Goal: Task Accomplishment & Management: Use online tool/utility

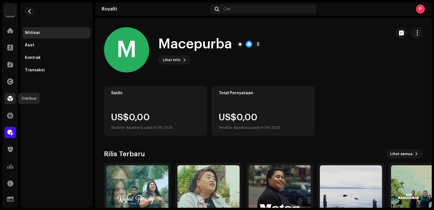
click at [12, 97] on span at bounding box center [10, 98] width 6 height 5
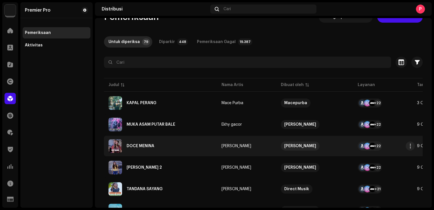
scroll to position [57, 0]
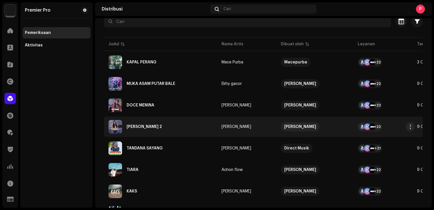
click at [173, 126] on div "[PERSON_NAME] 2" at bounding box center [161, 127] width 104 height 14
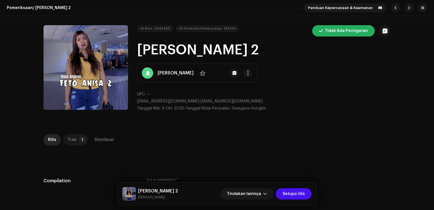
click at [79, 144] on p-tab "Trek 1" at bounding box center [75, 139] width 25 height 11
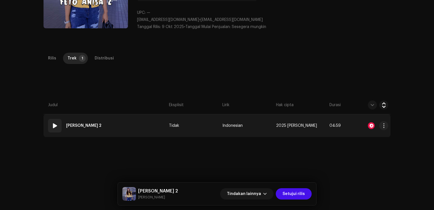
scroll to position [85, 0]
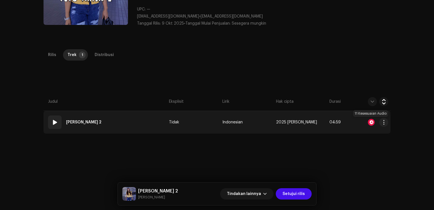
click at [369, 119] on div at bounding box center [371, 122] width 7 height 7
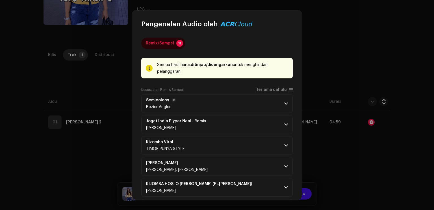
click at [218, 103] on p-accordion-header "Semicolons Bezier Angler" at bounding box center [216, 103] width 151 height 19
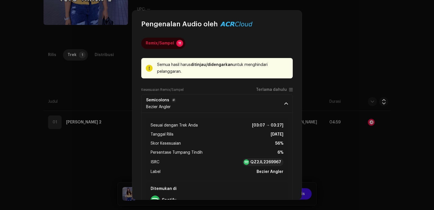
click at [218, 103] on p-accordion-header "Semicolons Bezier Angler" at bounding box center [216, 103] width 151 height 19
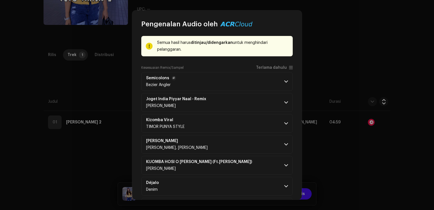
scroll to position [57, 0]
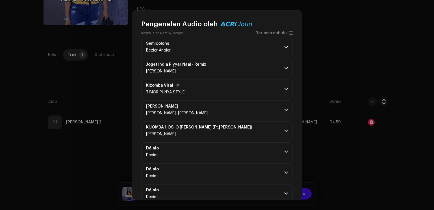
click at [224, 92] on p-accordion-header "Kizomba Viral TIMOR PUNYA STYLE" at bounding box center [216, 88] width 151 height 19
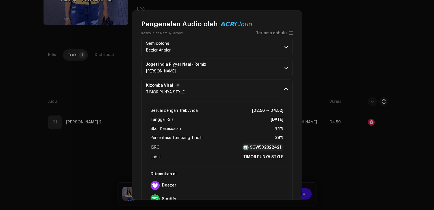
click at [224, 92] on p-accordion-header "Kizomba Viral TIMOR PUNYA STYLE" at bounding box center [216, 88] width 151 height 19
click at [226, 74] on p-accordion-header "Joget India Piyyar Naal - Remix [PERSON_NAME]" at bounding box center [216, 67] width 151 height 19
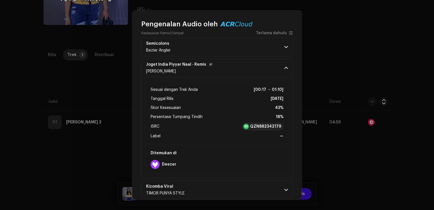
click at [226, 70] on p-accordion-header "Joget India Piyyar Naal - Remix [PERSON_NAME]" at bounding box center [216, 67] width 151 height 19
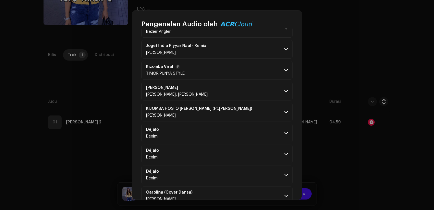
scroll to position [113, 0]
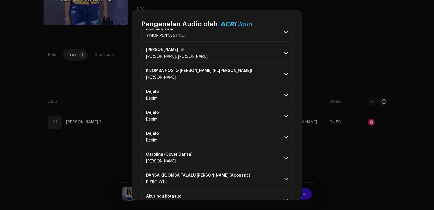
click at [237, 53] on p-accordion-header "[PERSON_NAME] [PERSON_NAME], [PERSON_NAME]" at bounding box center [216, 53] width 151 height 19
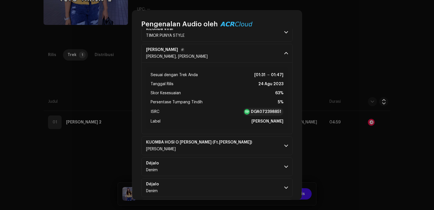
click at [237, 53] on p-accordion-header "[PERSON_NAME] [PERSON_NAME], [PERSON_NAME]" at bounding box center [216, 53] width 151 height 19
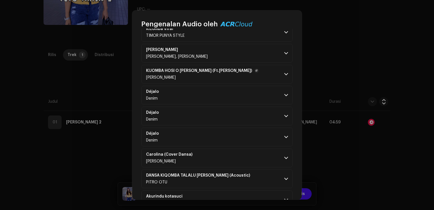
click at [256, 75] on p-accordion-header "KIJOMBA HOSI O [PERSON_NAME] (Ft.[PERSON_NAME]) [PERSON_NAME]" at bounding box center [216, 74] width 151 height 19
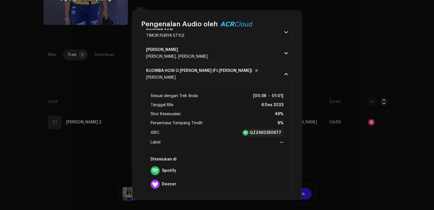
click at [257, 75] on p-accordion-header "KIJOMBA HOSI O [PERSON_NAME] (Ft.[PERSON_NAME]) [PERSON_NAME]" at bounding box center [216, 74] width 151 height 19
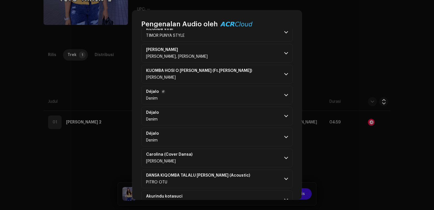
click at [259, 88] on p-accordion-header "Déjalo Denim" at bounding box center [216, 95] width 151 height 19
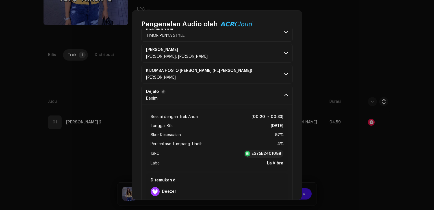
click at [259, 88] on p-accordion-header "Déjalo Denim" at bounding box center [216, 95] width 151 height 19
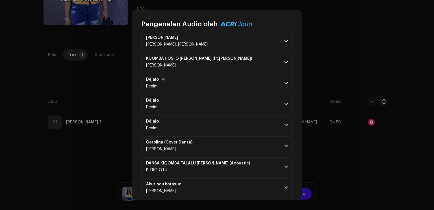
scroll to position [130, 0]
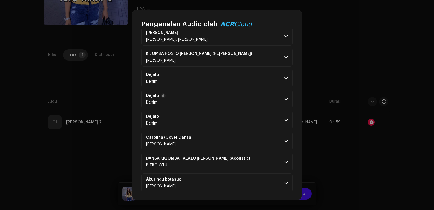
click at [257, 92] on p-accordion-header "Déjalo Denim" at bounding box center [216, 99] width 151 height 19
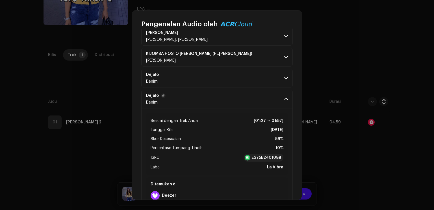
click at [257, 92] on p-accordion-header "Déjalo Denim" at bounding box center [216, 99] width 151 height 19
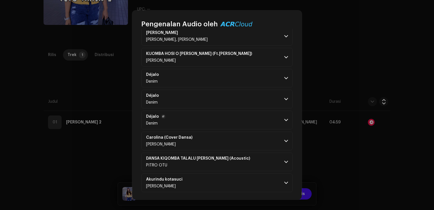
click at [259, 115] on p-accordion-header "Déjalo Denim" at bounding box center [216, 119] width 151 height 19
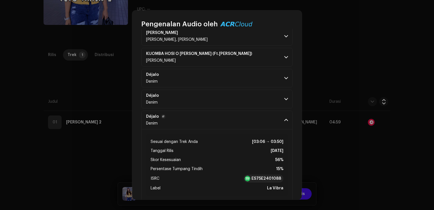
click at [259, 115] on p-accordion-header "Déjalo Denim" at bounding box center [216, 119] width 151 height 19
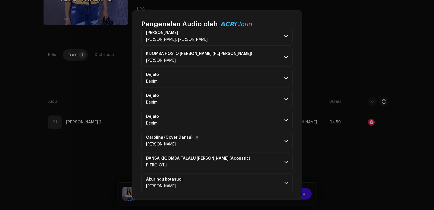
click at [260, 135] on p-accordion-header "Carolina (Cover Dansa) [PERSON_NAME]" at bounding box center [216, 140] width 151 height 19
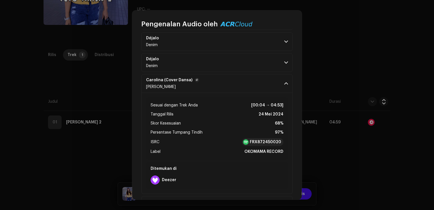
scroll to position [215, 0]
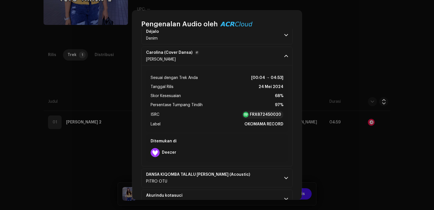
click at [246, 52] on p-accordion-header "Carolina (Cover Dansa) [PERSON_NAME]" at bounding box center [216, 56] width 151 height 19
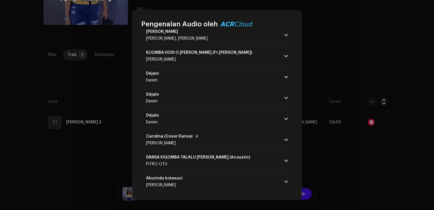
scroll to position [130, 0]
click at [243, 158] on p-accordion-header "DANSA KIQOMBA TALALU [PERSON_NAME] (Acoustic) PITRO OTU" at bounding box center [216, 161] width 151 height 19
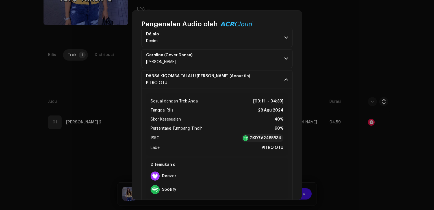
scroll to position [215, 0]
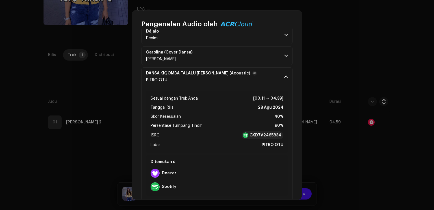
click at [244, 76] on p-accordion-header "DANSA KIQOMBA TALALU [PERSON_NAME] (Acoustic) PITRO OTU" at bounding box center [216, 76] width 151 height 19
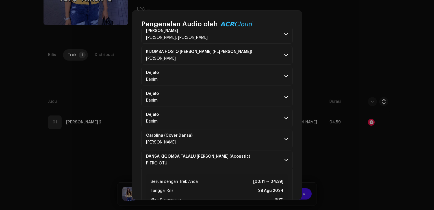
scroll to position [130, 0]
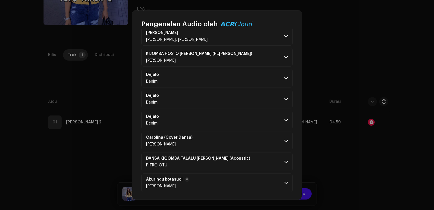
click at [237, 176] on p-accordion-header "Akurindu kotasuci [PERSON_NAME]" at bounding box center [216, 182] width 151 height 19
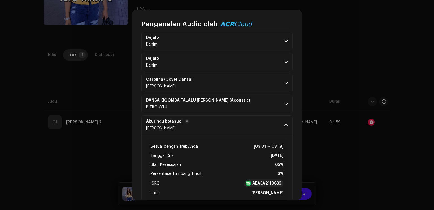
click at [239, 118] on p-accordion-header "Akurindu kotasuci [PERSON_NAME]" at bounding box center [216, 124] width 151 height 19
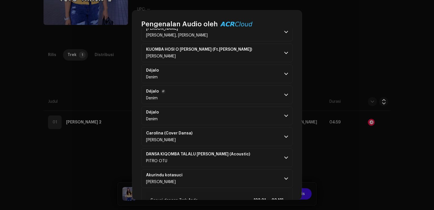
scroll to position [130, 0]
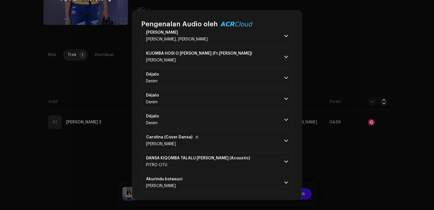
click at [239, 139] on p-accordion-header "Carolina (Cover Dansa) [PERSON_NAME]" at bounding box center [216, 140] width 151 height 19
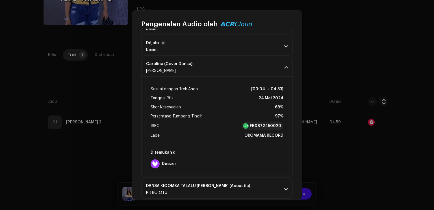
scroll to position [215, 0]
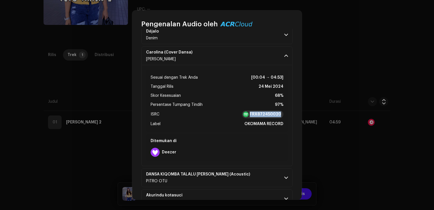
copy strong "FRX872450020"
click at [266, 114] on strong "FRX872450020" at bounding box center [265, 114] width 31 height 6
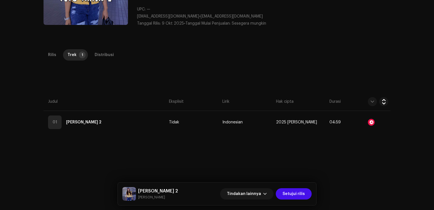
click at [329, 60] on div "Pengenalan Audio oleh Remix/Sampel 11 Semua hasil harus ditinjau/didengarkan un…" at bounding box center [217, 105] width 434 height 210
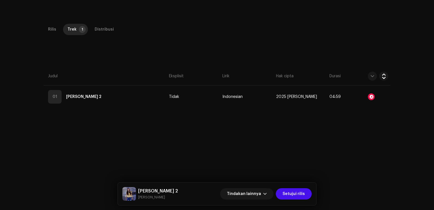
scroll to position [134, 0]
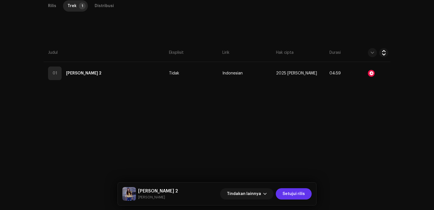
click at [303, 194] on span "Setujui rilis" at bounding box center [294, 193] width 22 height 11
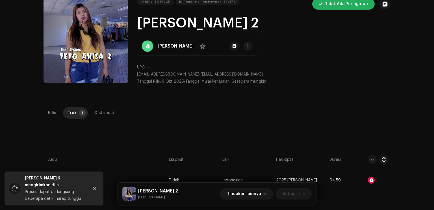
scroll to position [0, 0]
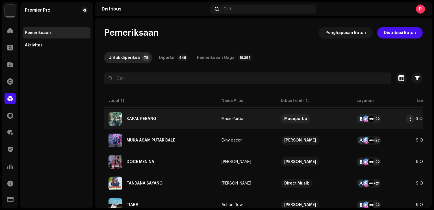
click at [162, 116] on div "KAPAL PERANG" at bounding box center [161, 119] width 104 height 14
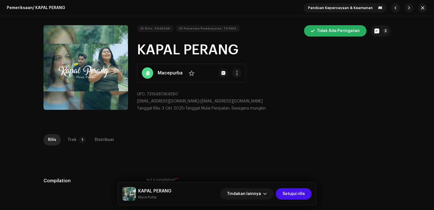
click at [74, 133] on div "Pemeriksaan / KAPAL PERANG Panduan Kepercayaan & Keamanan ID Rilis: 3043249 ID …" at bounding box center [217, 105] width 434 height 210
click at [79, 142] on p-badge "1" at bounding box center [82, 139] width 7 height 7
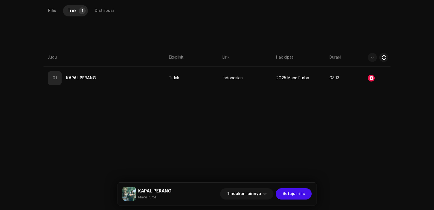
scroll to position [134, 0]
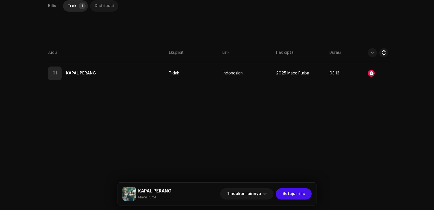
click at [105, 6] on div "Distribusi" at bounding box center [104, 5] width 19 height 11
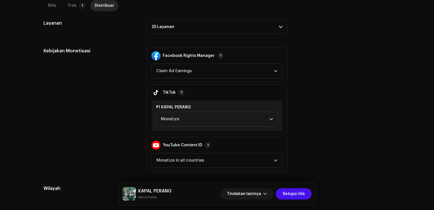
scroll to position [234, 0]
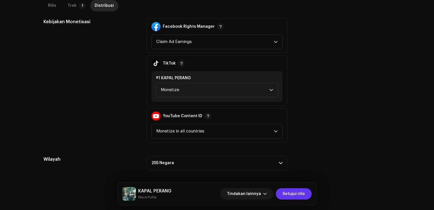
click at [296, 194] on span "Setujui rilis" at bounding box center [294, 193] width 22 height 11
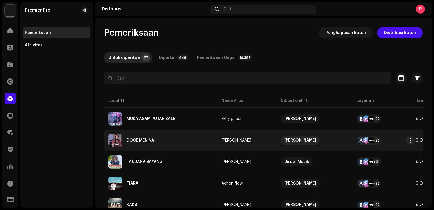
click at [141, 135] on div "DOCE MENINA" at bounding box center [161, 140] width 104 height 14
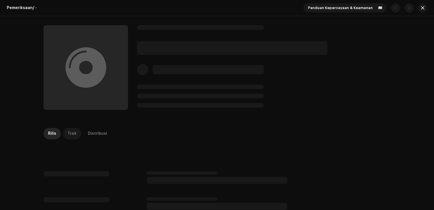
click at [71, 139] on div "Trek" at bounding box center [72, 133] width 9 height 11
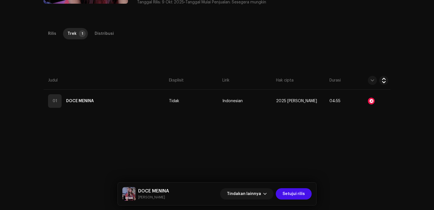
scroll to position [113, 0]
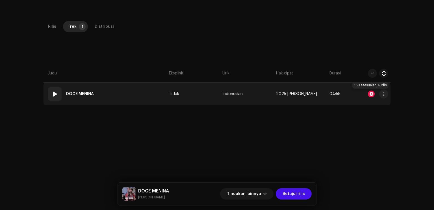
click at [371, 94] on div at bounding box center [371, 93] width 7 height 7
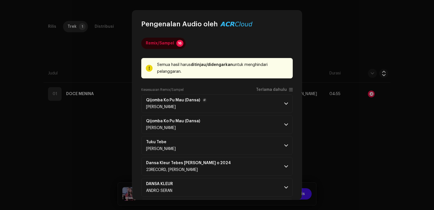
click at [208, 105] on p-accordion-header "Qijomba Ko Pu Mau (Dansa) [PERSON_NAME]" at bounding box center [216, 103] width 151 height 19
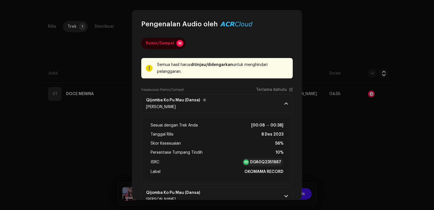
click at [219, 106] on p-accordion-header "Qijomba Ko Pu Mau (Dansa) [PERSON_NAME]" at bounding box center [216, 103] width 151 height 19
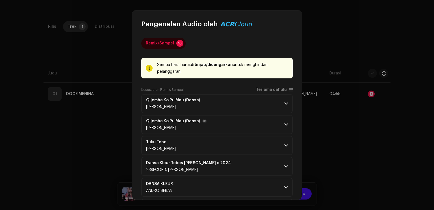
scroll to position [28, 0]
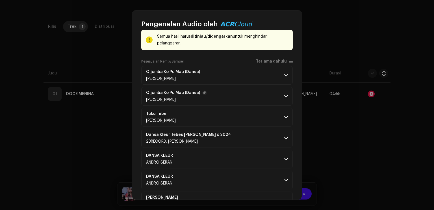
click at [251, 91] on p-accordion-header "Qijomba Ko Pu Mau (Dansa) [PERSON_NAME]" at bounding box center [216, 96] width 151 height 19
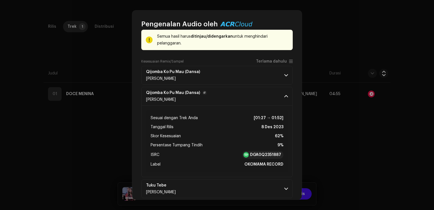
click at [251, 91] on p-accordion-header "Qijomba Ko Pu Mau (Dansa) [PERSON_NAME]" at bounding box center [216, 96] width 151 height 19
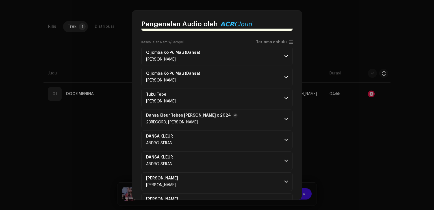
scroll to position [57, 0]
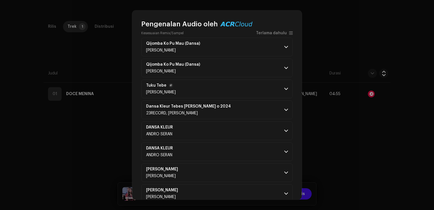
click at [261, 85] on p-accordion-header "Tuku [PERSON_NAME]" at bounding box center [216, 88] width 151 height 19
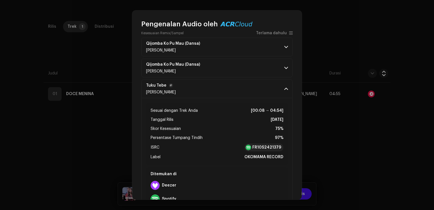
click at [261, 85] on p-accordion-header "Tuku [PERSON_NAME]" at bounding box center [216, 88] width 151 height 19
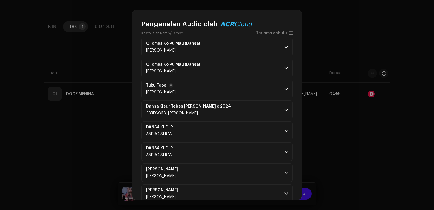
click at [261, 85] on p-accordion-header "Tuku [PERSON_NAME]" at bounding box center [216, 88] width 151 height 19
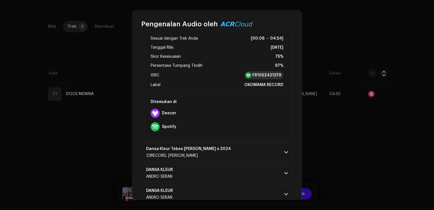
scroll to position [170, 0]
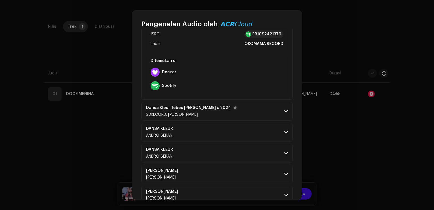
click at [254, 105] on p-accordion-header "Dansa Kleur Tebes [PERSON_NAME] o 2024 23RECORD, [PERSON_NAME]" at bounding box center [216, 111] width 151 height 19
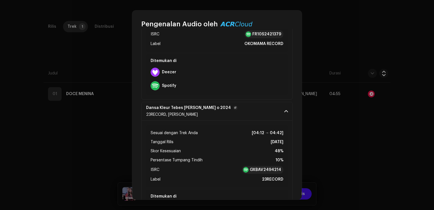
click at [254, 105] on p-accordion-header "Dansa Kleur Tebes [PERSON_NAME] o 2024 23RECORD, [PERSON_NAME]" at bounding box center [216, 111] width 151 height 19
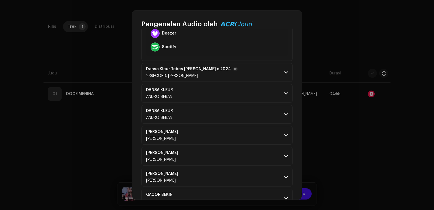
scroll to position [226, 0]
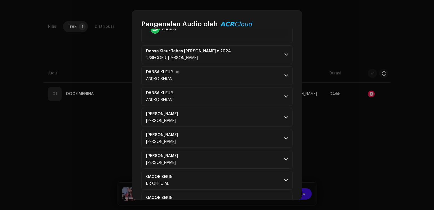
click at [254, 77] on p-accordion-header "DANSA KLEUR ANDRO SERAN" at bounding box center [216, 75] width 151 height 19
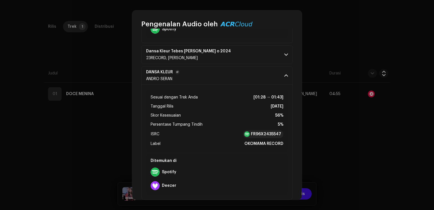
click at [254, 77] on p-accordion-header "DANSA KLEUR ANDRO SERAN" at bounding box center [216, 75] width 151 height 19
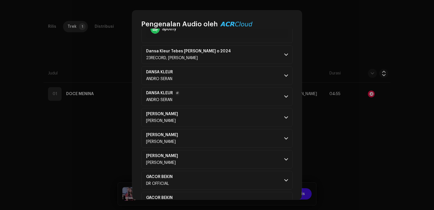
click at [261, 91] on p-accordion-header "DANSA KLEUR ANDRO SERAN" at bounding box center [216, 96] width 151 height 19
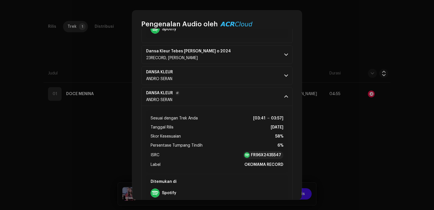
click at [261, 91] on p-accordion-header "DANSA KLEUR ANDRO SERAN" at bounding box center [216, 96] width 151 height 19
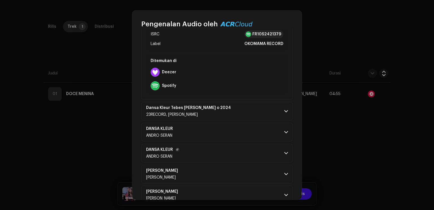
scroll to position [113, 0]
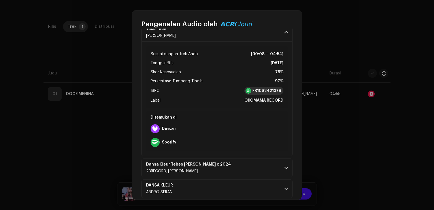
click at [256, 88] on strong "FR10S2421379" at bounding box center [266, 91] width 29 height 6
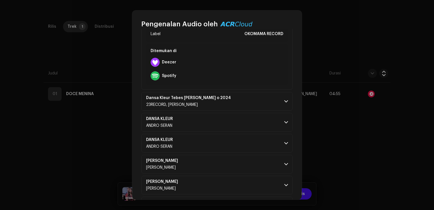
scroll to position [198, 0]
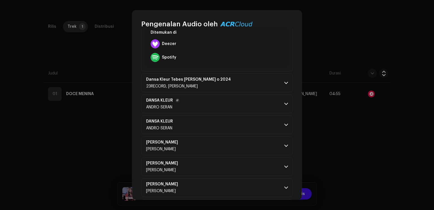
click at [275, 101] on p-accordion-header "DANSA KLEUR ANDRO SERAN" at bounding box center [216, 103] width 151 height 19
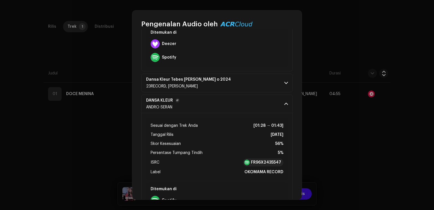
click at [275, 101] on p-accordion-header "DANSA KLEUR ANDRO SERAN" at bounding box center [216, 103] width 151 height 19
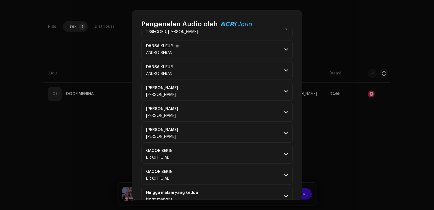
scroll to position [254, 0]
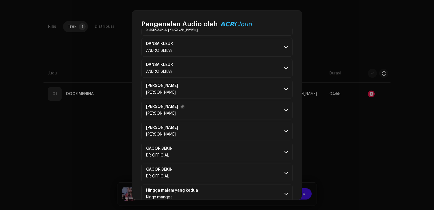
click at [275, 104] on p-accordion-header "[PERSON_NAME] [PERSON_NAME]" at bounding box center [216, 110] width 151 height 19
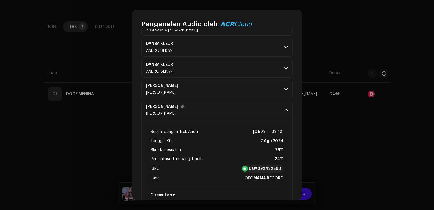
click at [275, 104] on p-accordion-header "[PERSON_NAME] [PERSON_NAME]" at bounding box center [216, 110] width 151 height 19
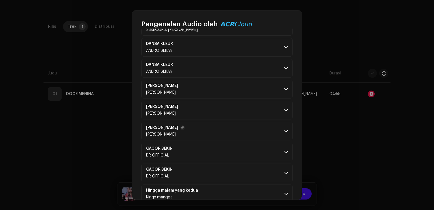
click at [278, 125] on p-accordion-header "[PERSON_NAME] [PERSON_NAME]" at bounding box center [216, 131] width 151 height 19
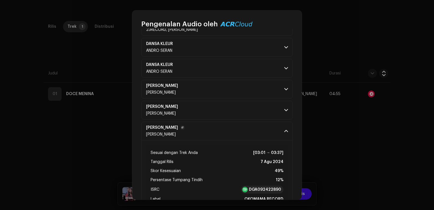
click at [278, 125] on p-accordion-header "[PERSON_NAME] [PERSON_NAME]" at bounding box center [216, 131] width 151 height 19
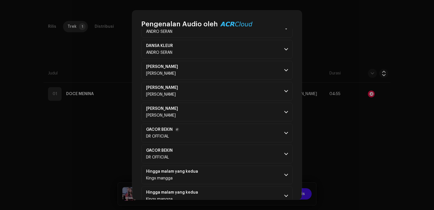
scroll to position [283, 0]
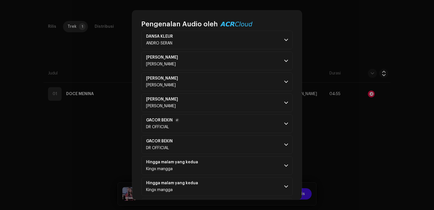
click at [278, 124] on p-accordion-header "GACOR BEKIN DR OFFICIAL" at bounding box center [216, 123] width 151 height 19
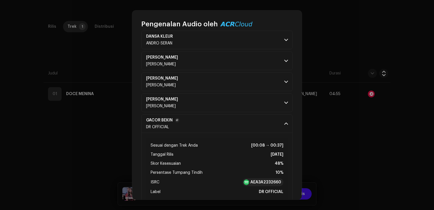
click at [278, 124] on p-accordion-header "GACOR BEKIN DR OFFICIAL" at bounding box center [216, 123] width 151 height 19
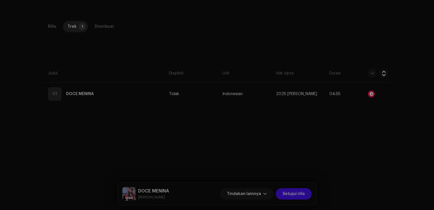
click at [339, 134] on div "Pengenalan Audio oleh Remix/Sampel 16 Semua hasil harus ditinjau/didengarkan un…" at bounding box center [217, 105] width 434 height 210
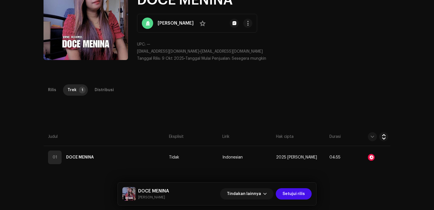
scroll to position [113, 0]
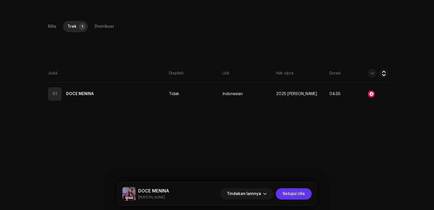
click at [292, 195] on span "Setujui rilis" at bounding box center [294, 193] width 22 height 11
